Goal: Information Seeking & Learning: Learn about a topic

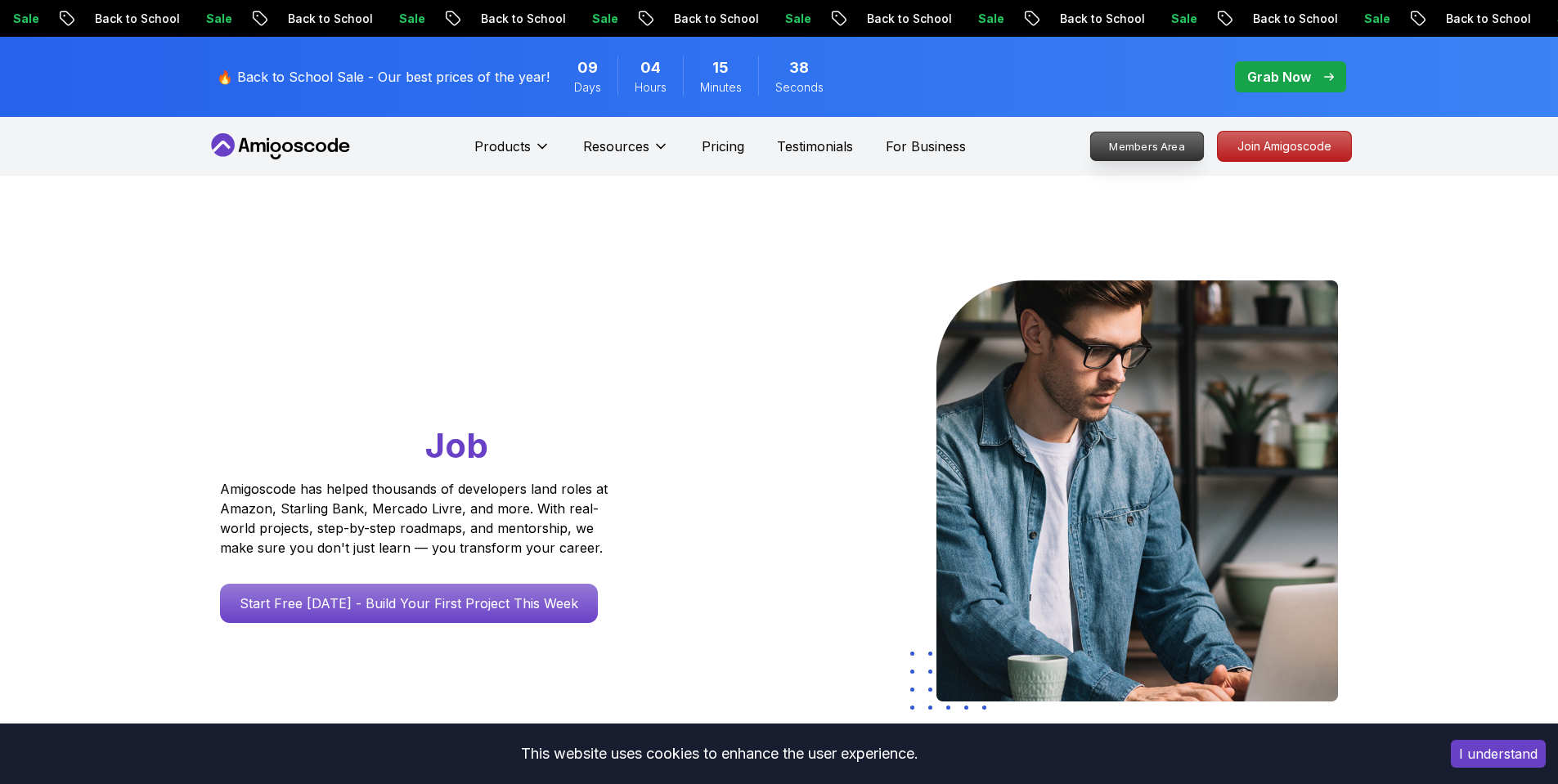
click at [1140, 150] on p "Members Area" at bounding box center [1146, 146] width 113 height 28
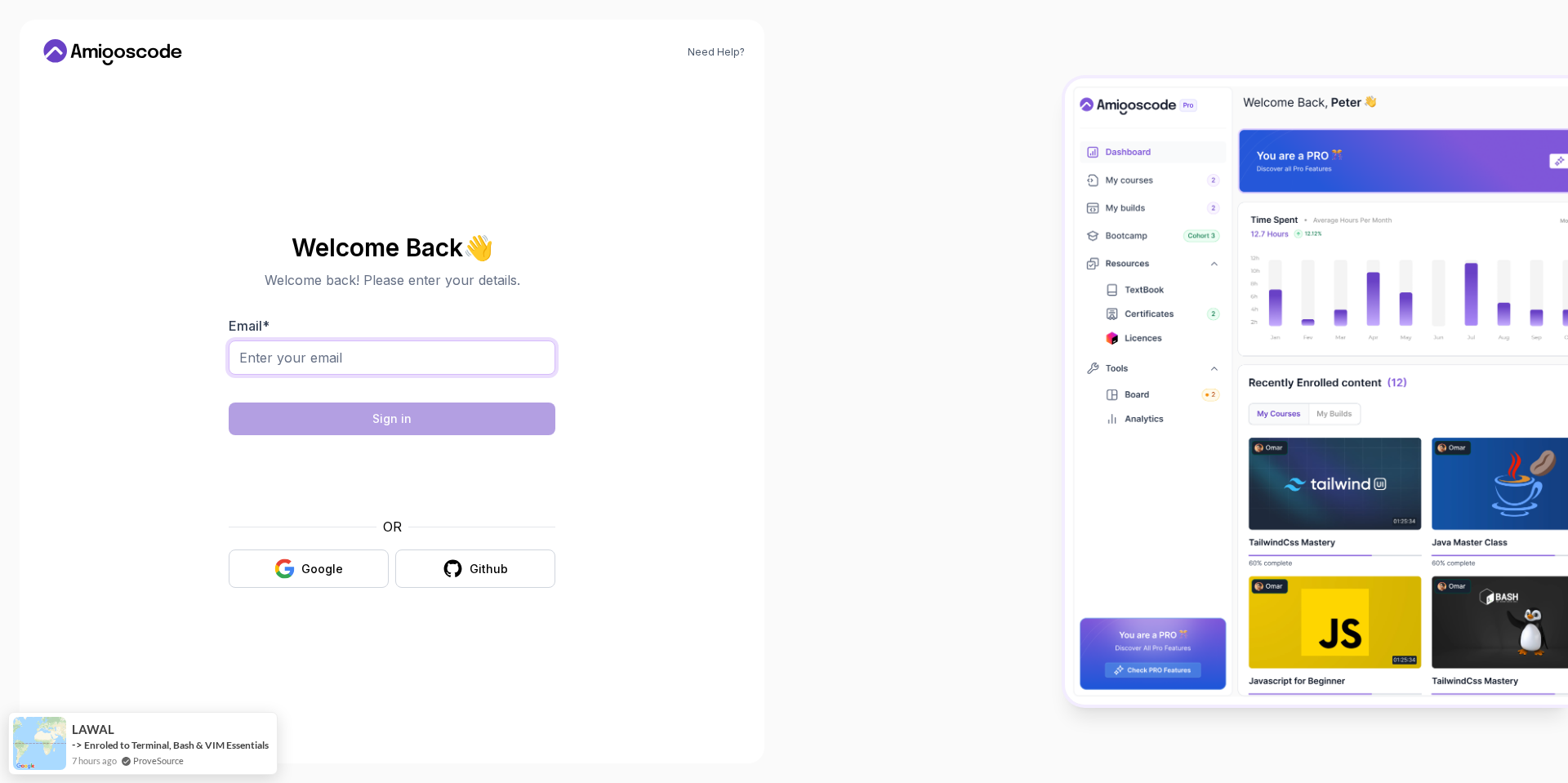
click at [341, 364] on input "Email *" at bounding box center [392, 358] width 326 height 34
click at [202, 458] on section "Welcome Back 👋 Welcome back! Please enter your details. Email * Sign in OR Goog…" at bounding box center [392, 410] width 549 height 386
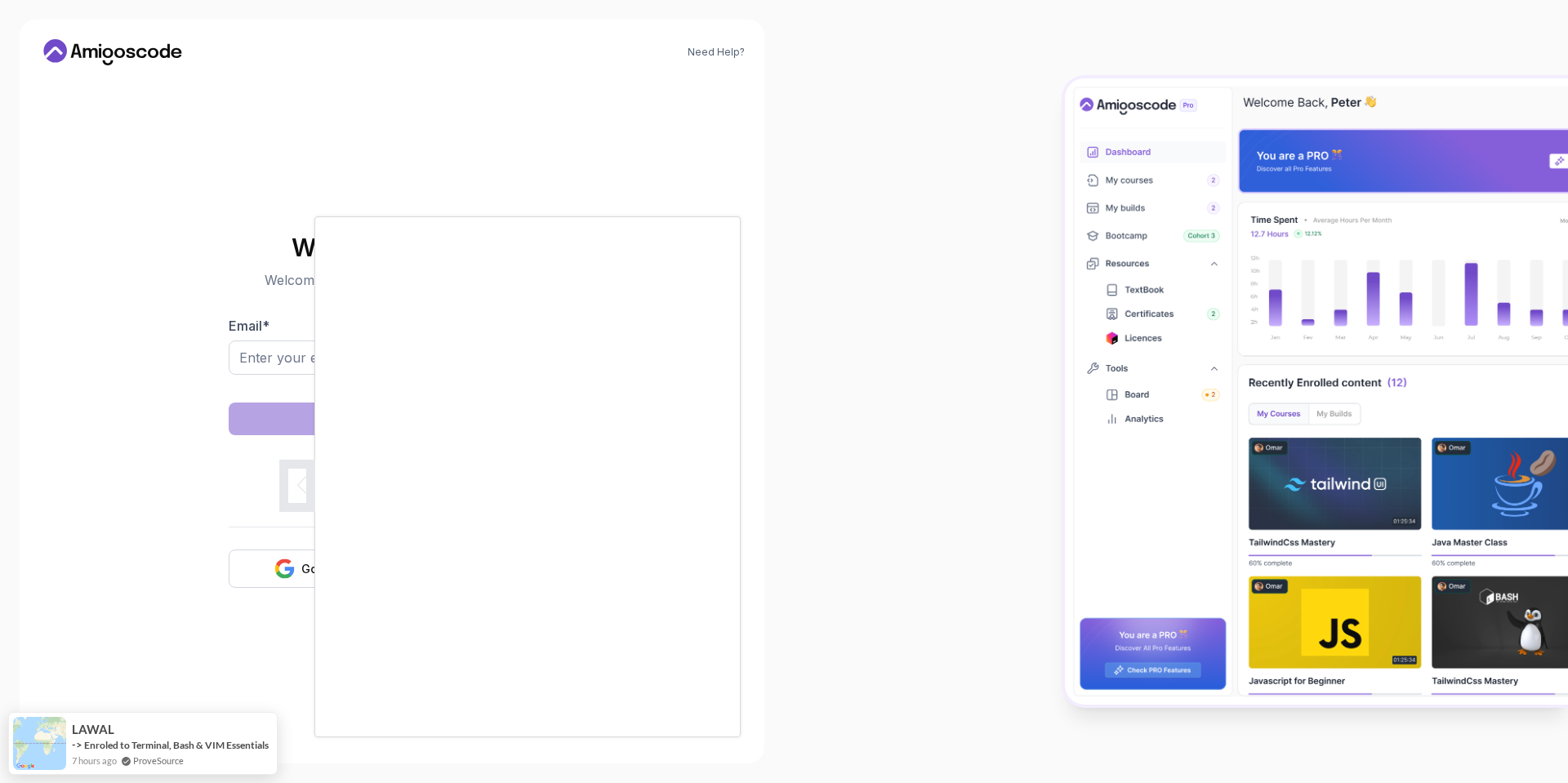
click at [177, 547] on div at bounding box center [784, 391] width 1568 height 783
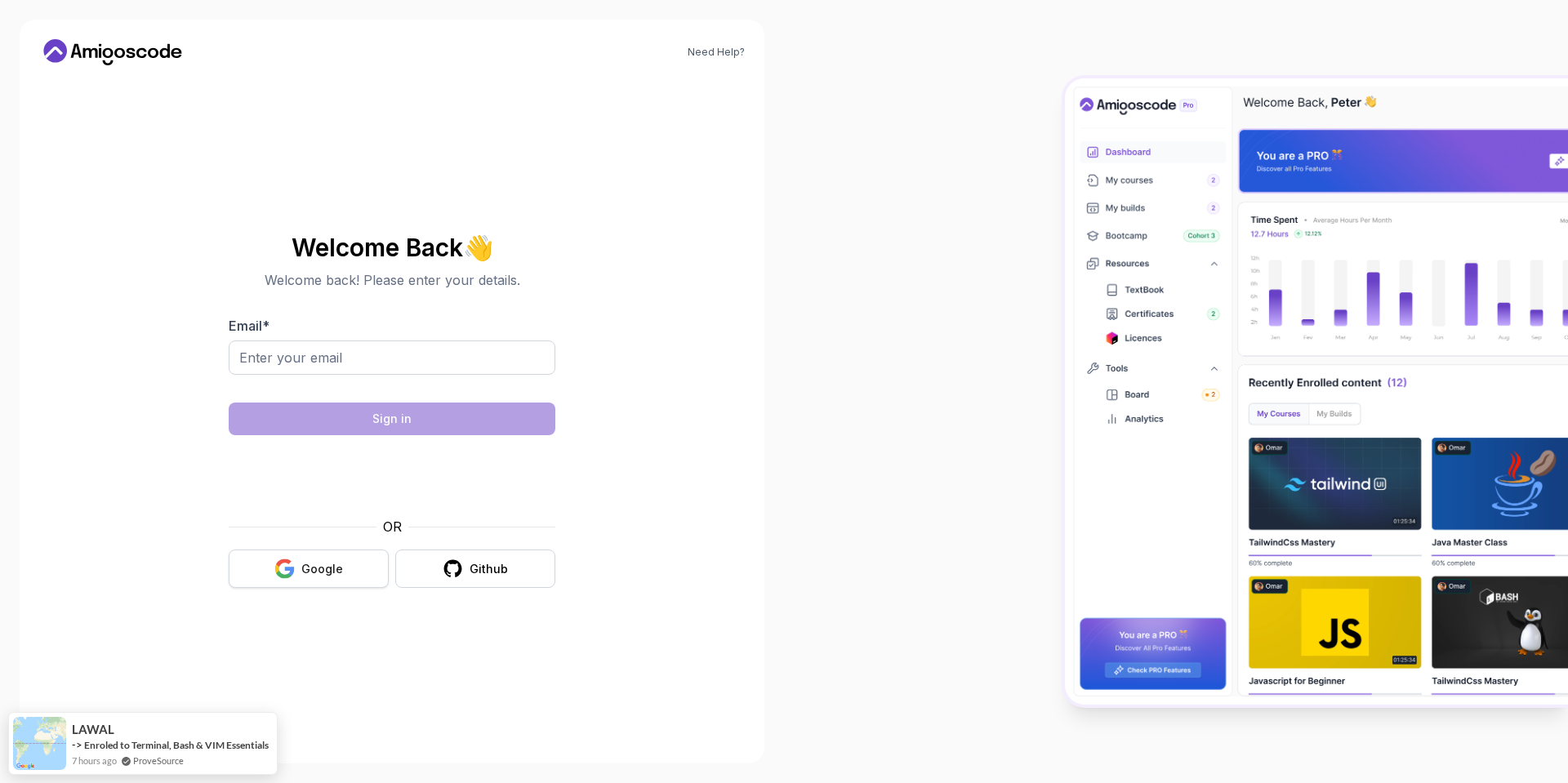
click at [299, 570] on button "Google" at bounding box center [308, 569] width 160 height 39
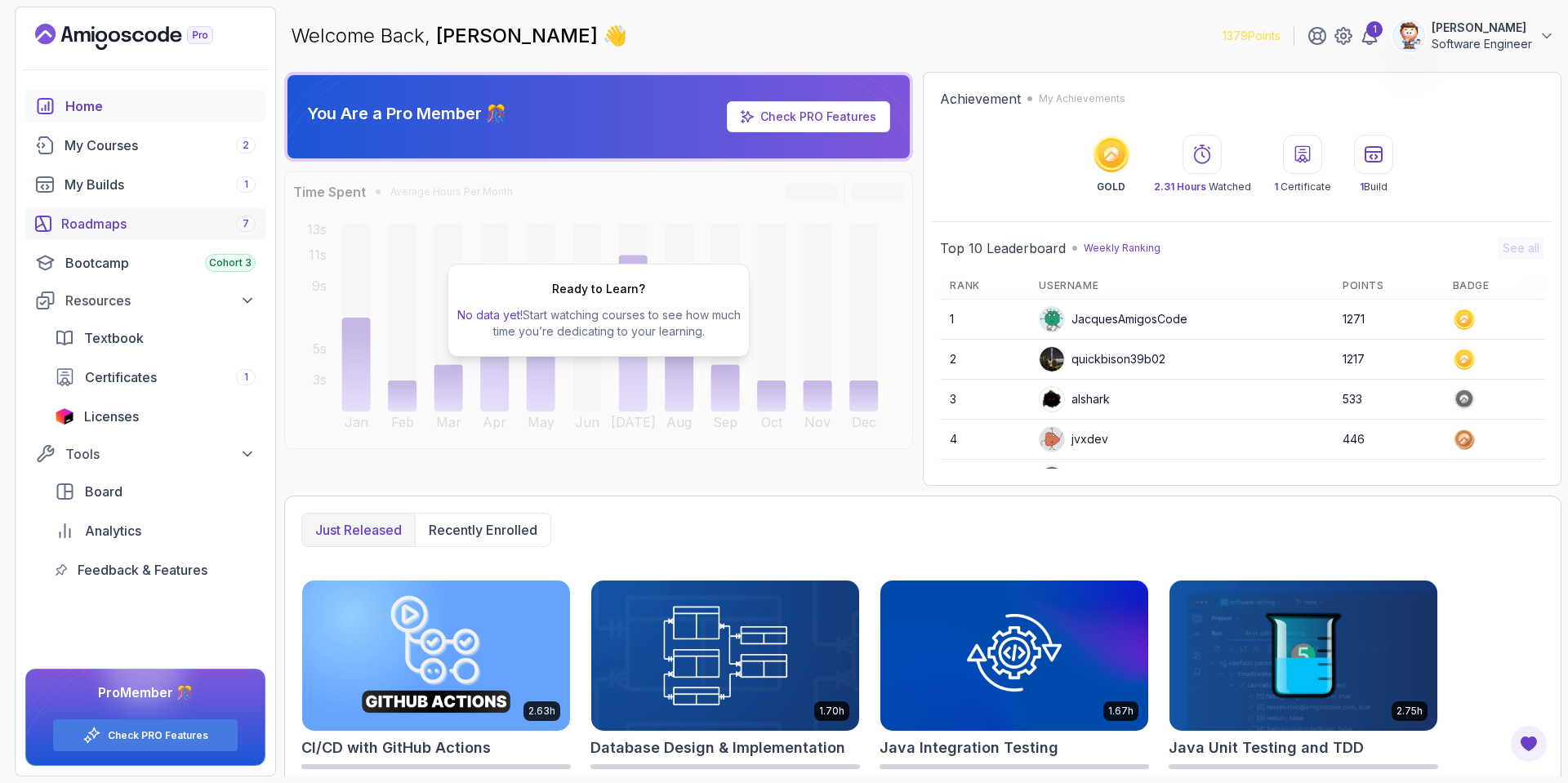
click at [117, 218] on div "Roadmaps 7" at bounding box center [158, 224] width 194 height 19
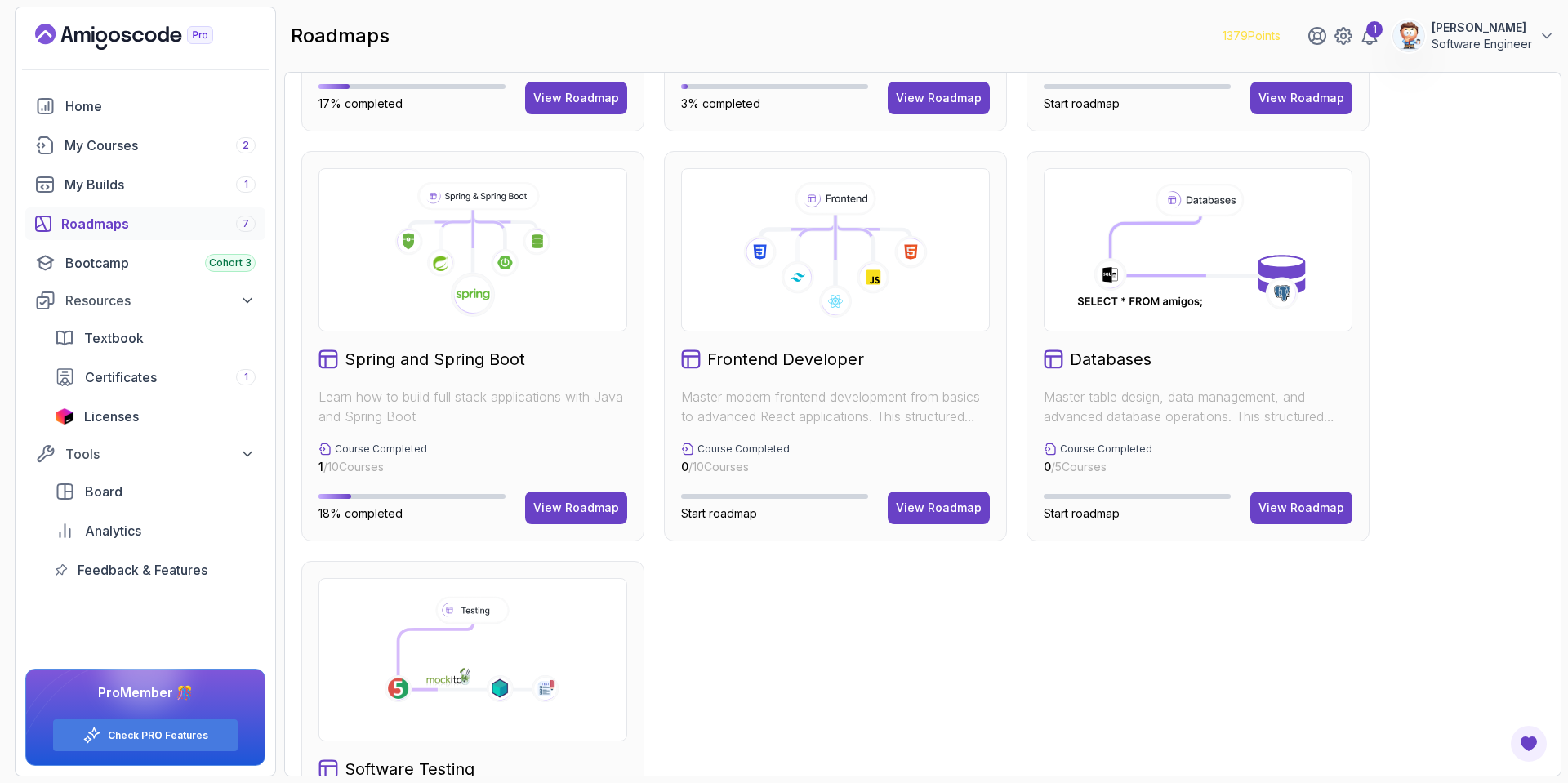
scroll to position [494, 0]
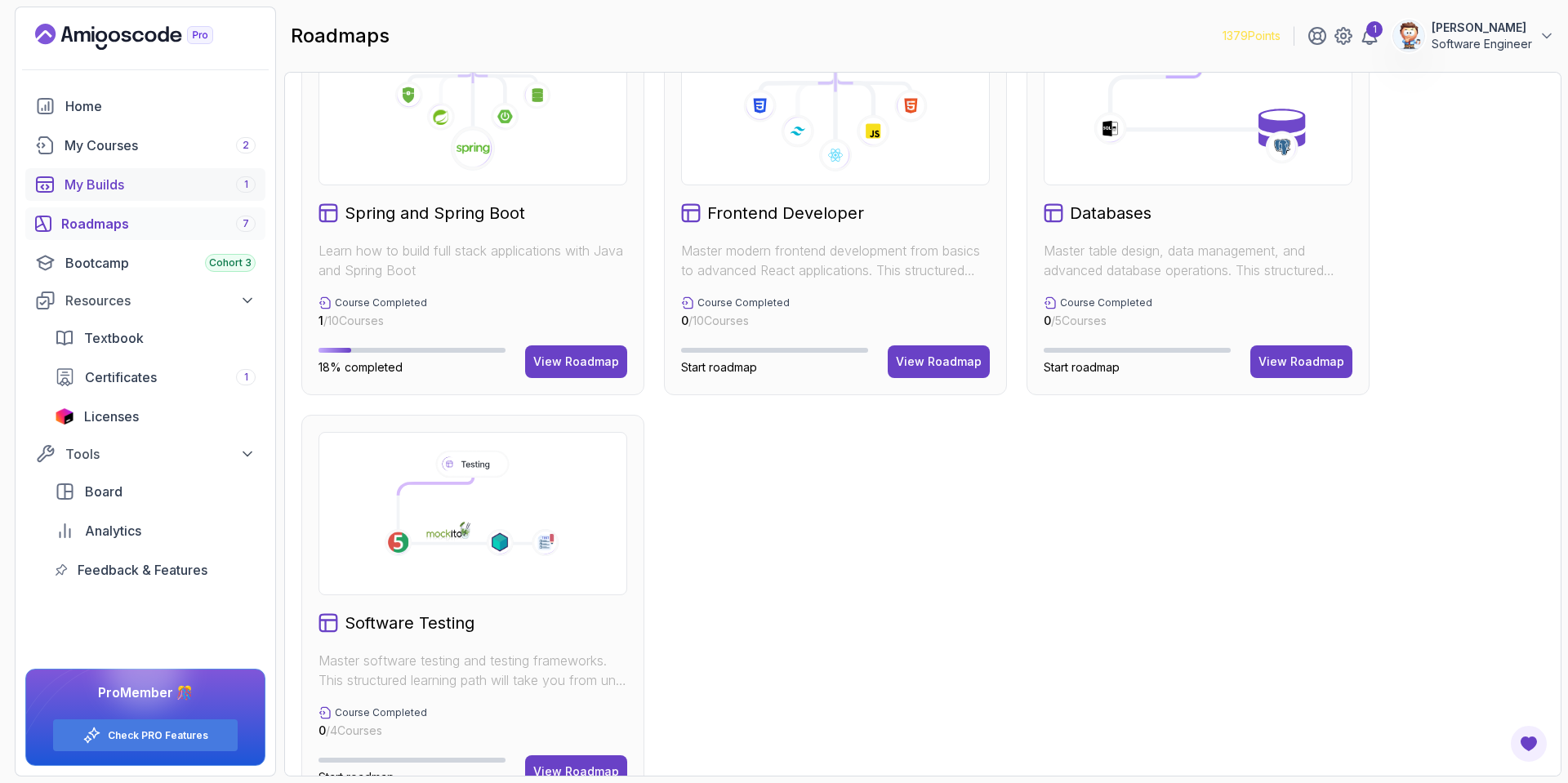
click at [114, 172] on link "My Builds 1" at bounding box center [145, 184] width 240 height 33
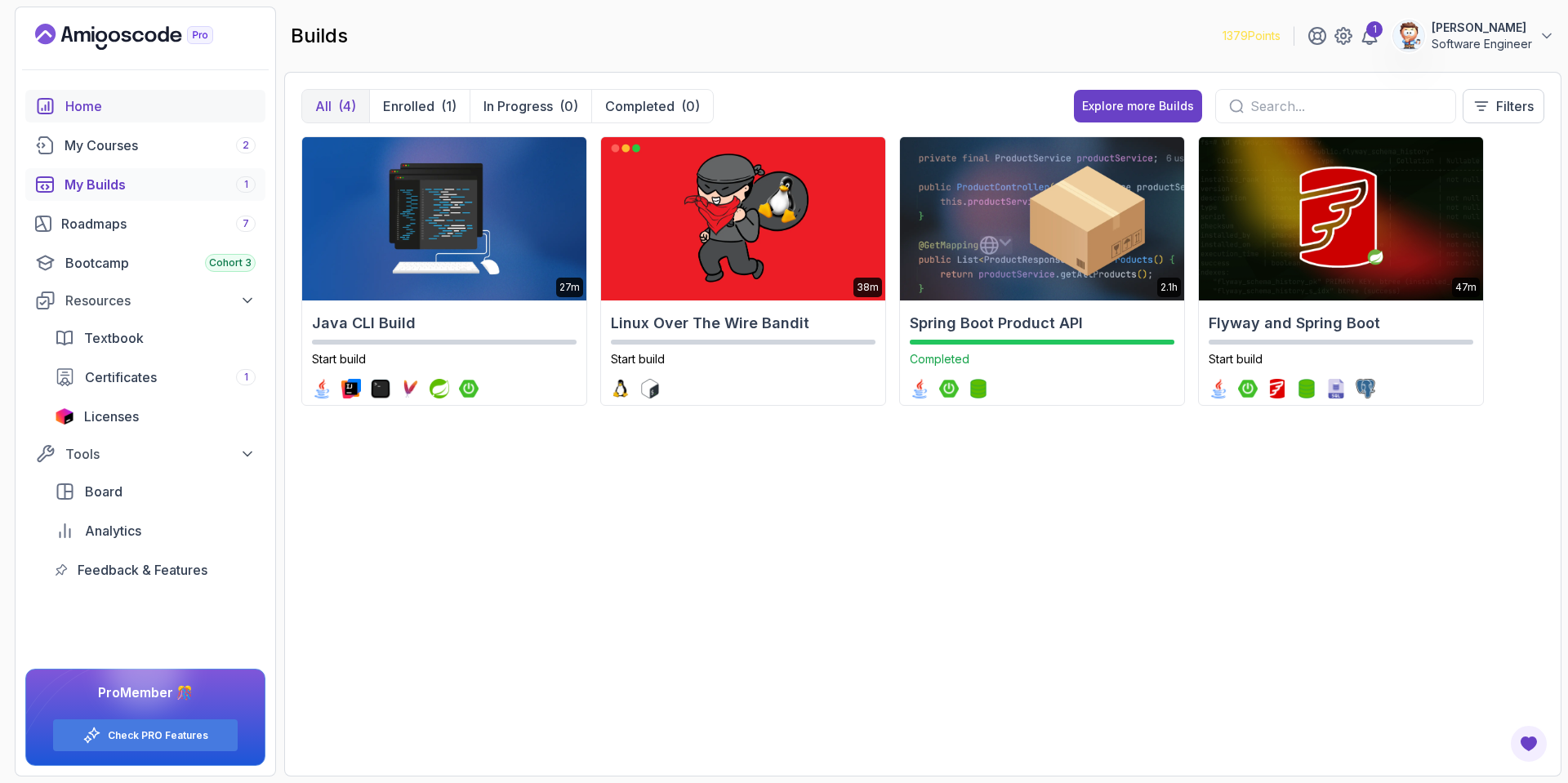
click at [98, 118] on link "Home" at bounding box center [145, 106] width 240 height 33
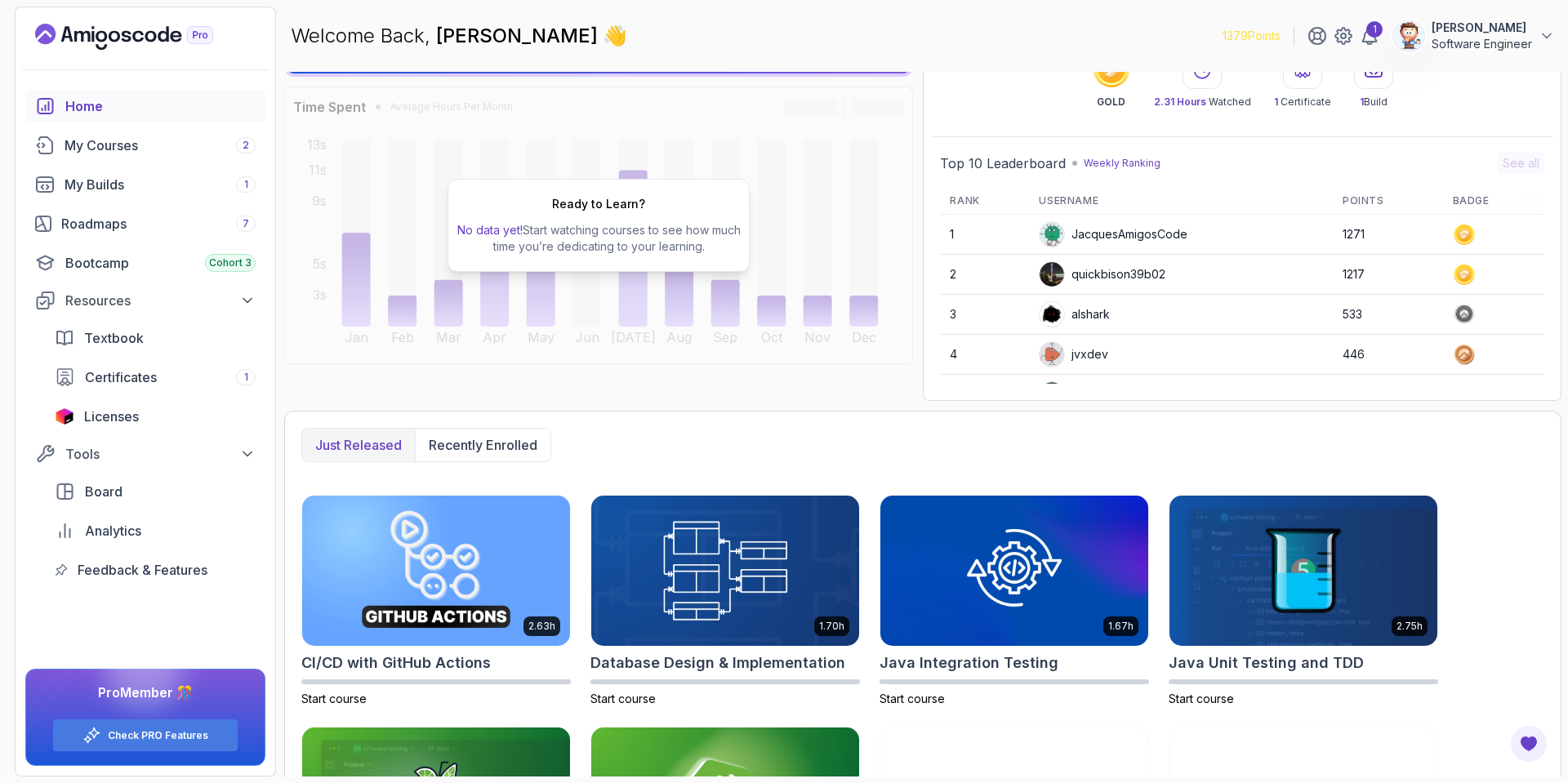
scroll to position [264, 0]
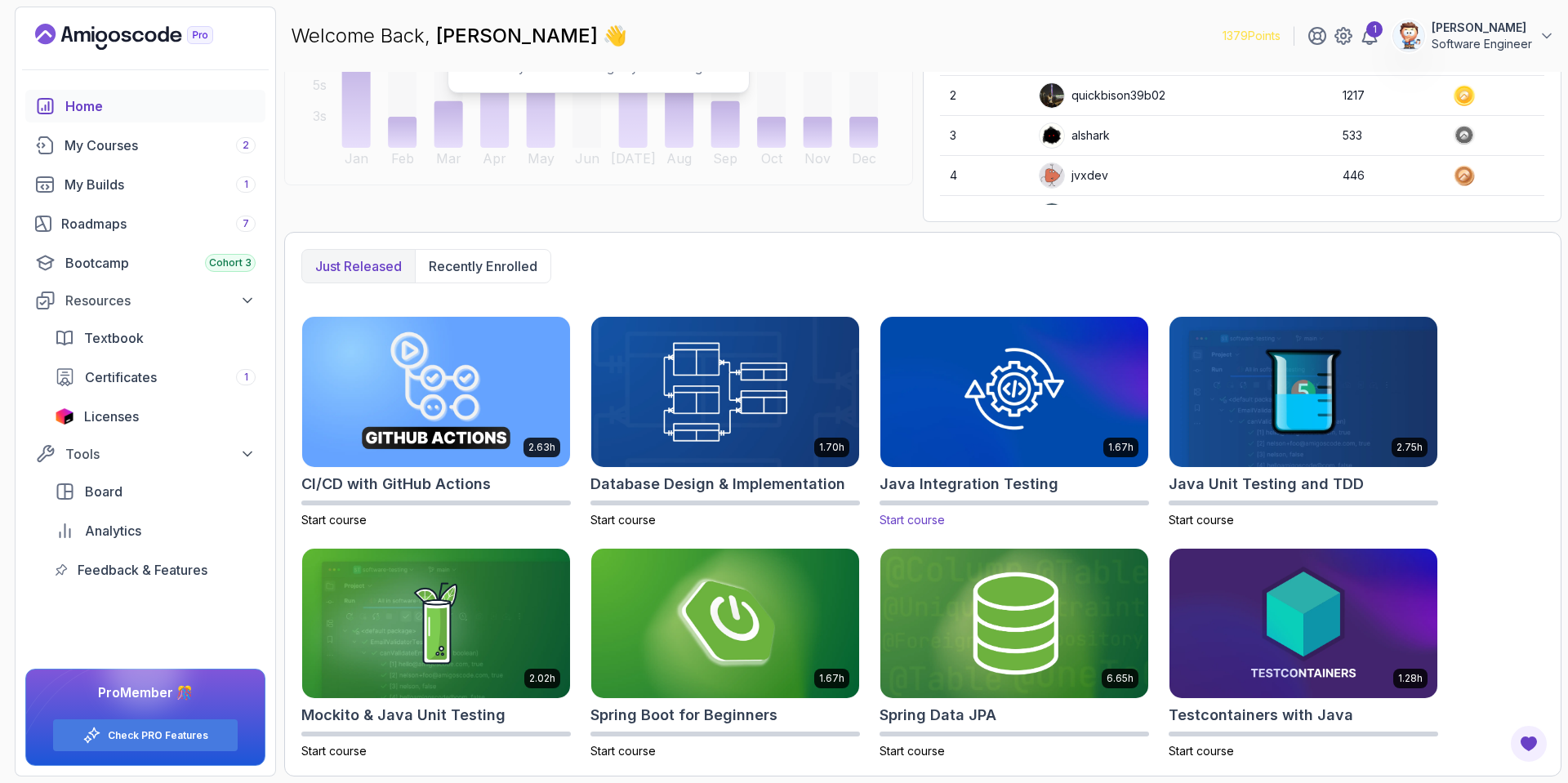
click at [927, 400] on img at bounding box center [1015, 392] width 281 height 157
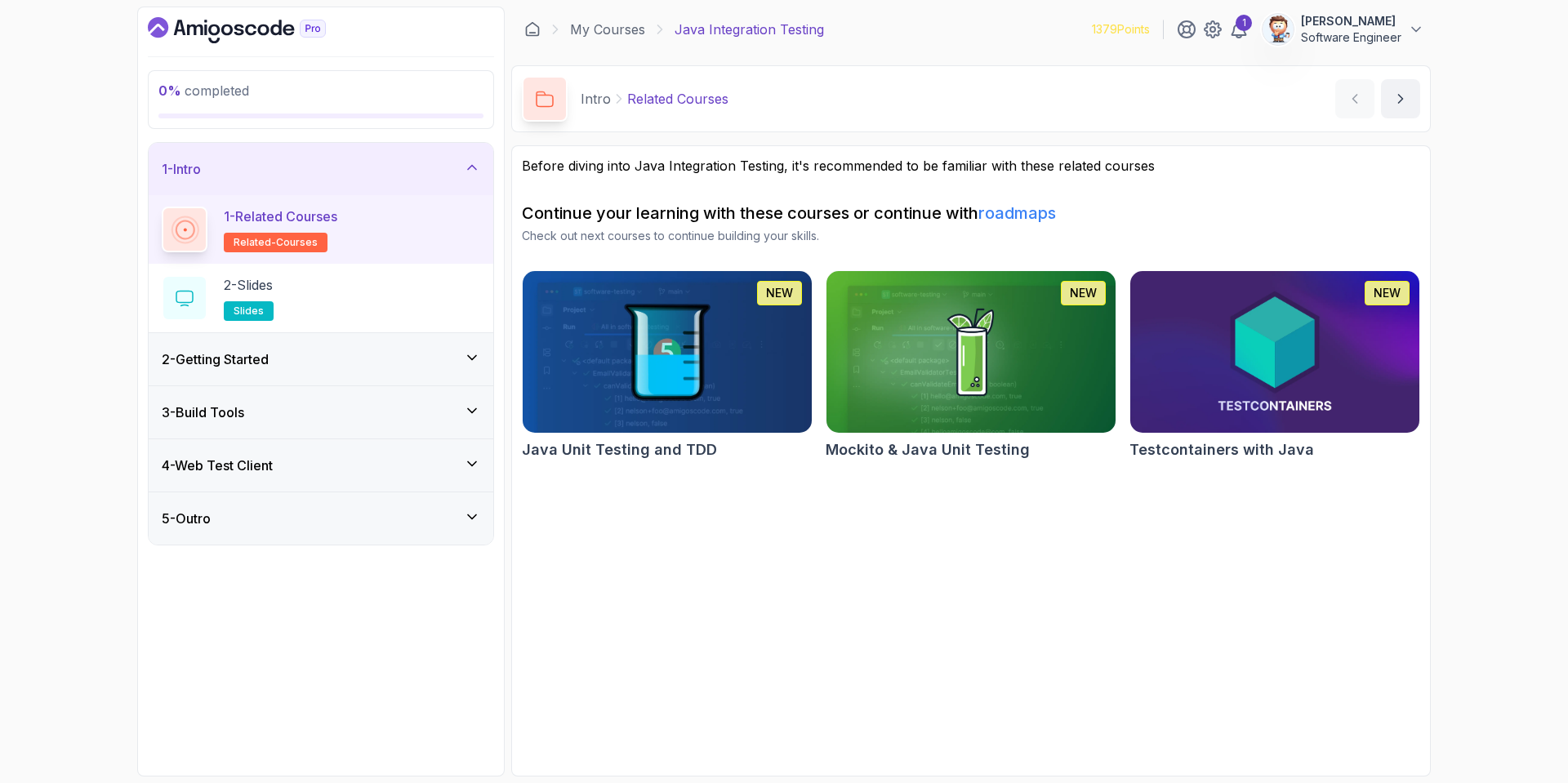
click at [664, 447] on h2 "Java Unit Testing and TDD" at bounding box center [619, 450] width 195 height 23
